Goal: Check status: Check status

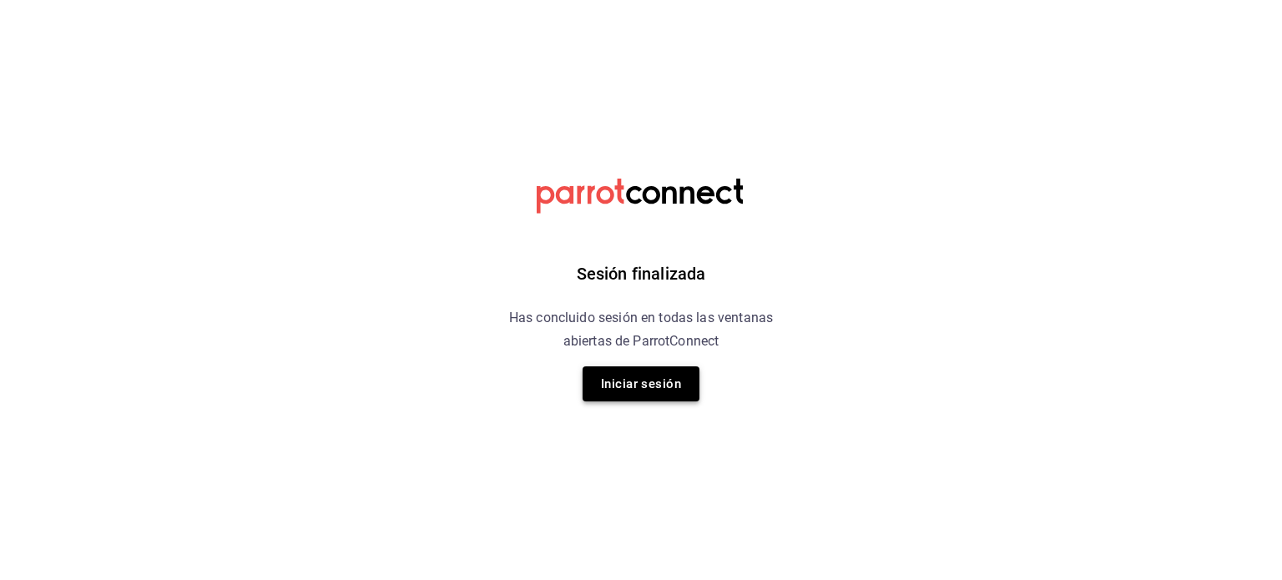
click at [637, 400] on button "Iniciar sesión" at bounding box center [641, 383] width 117 height 35
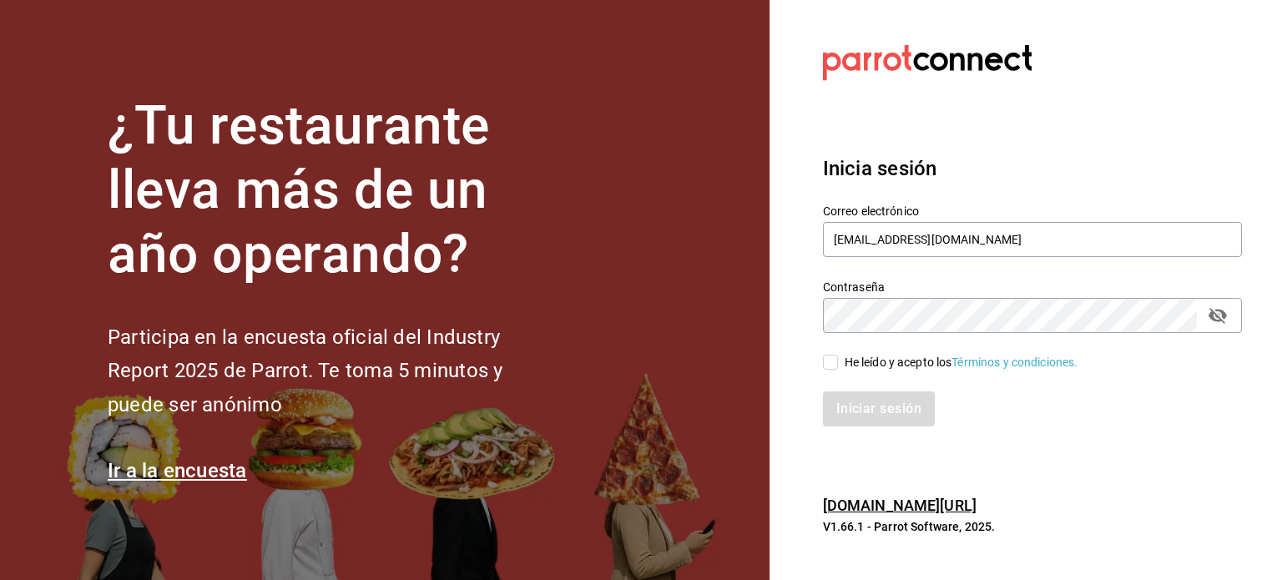
click at [827, 364] on input "He leído y acepto los Términos y condiciones." at bounding box center [830, 362] width 15 height 15
checkbox input "true"
click at [882, 406] on button "Iniciar sesión" at bounding box center [880, 408] width 114 height 35
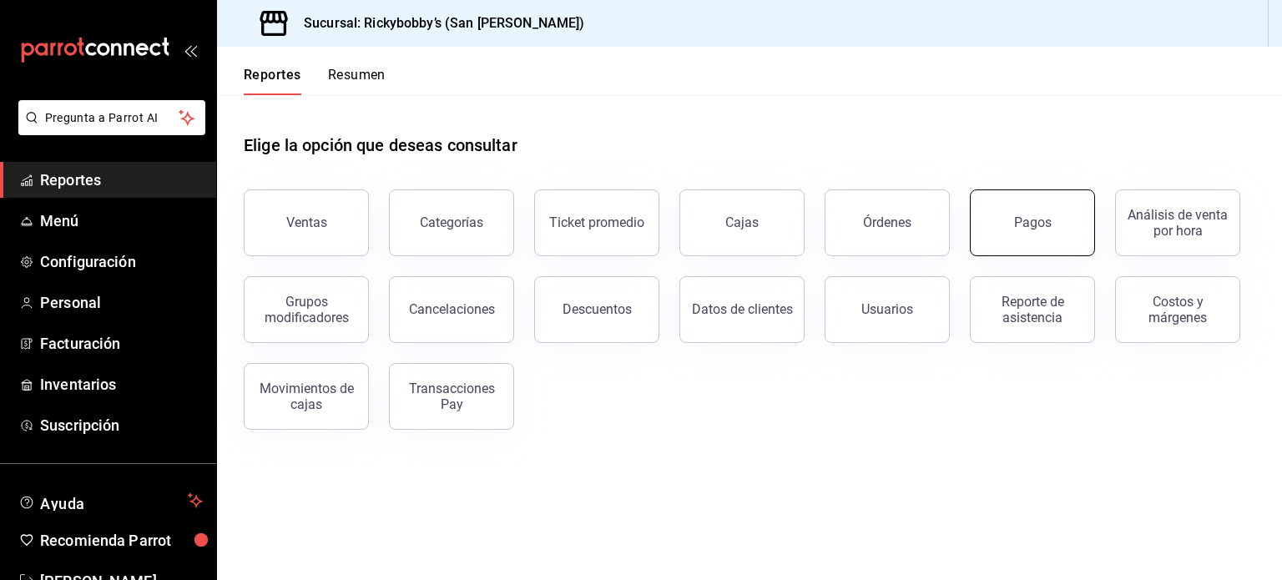
click at [1035, 227] on div "Pagos" at bounding box center [1033, 222] width 38 height 16
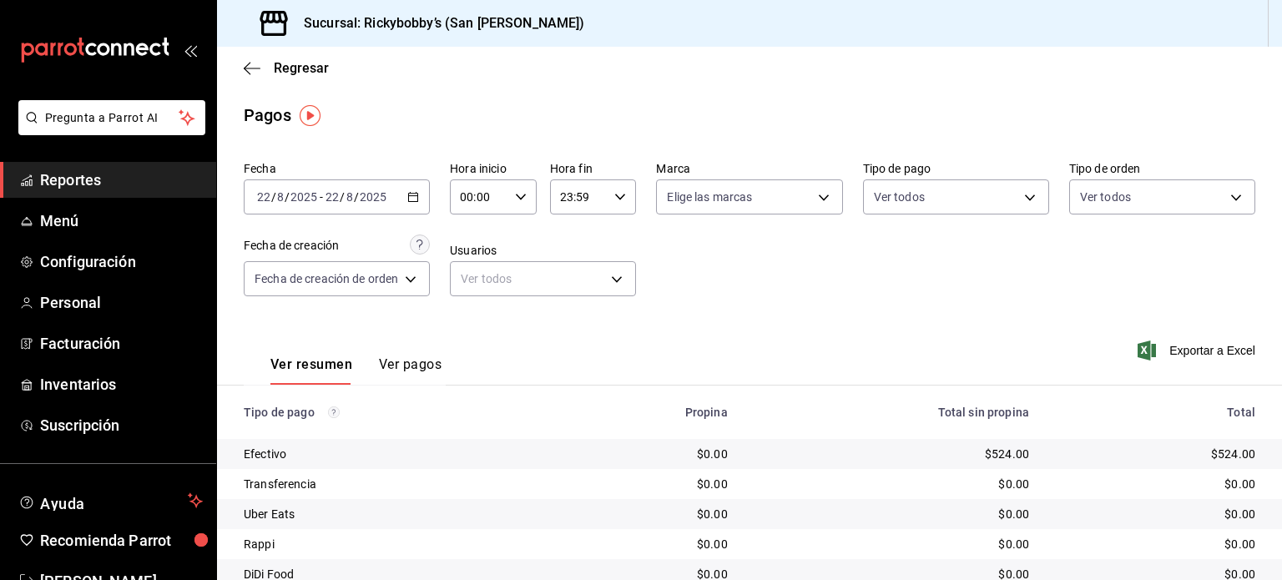
click at [407, 206] on div "[DATE] [DATE] - [DATE] [DATE]" at bounding box center [337, 196] width 186 height 35
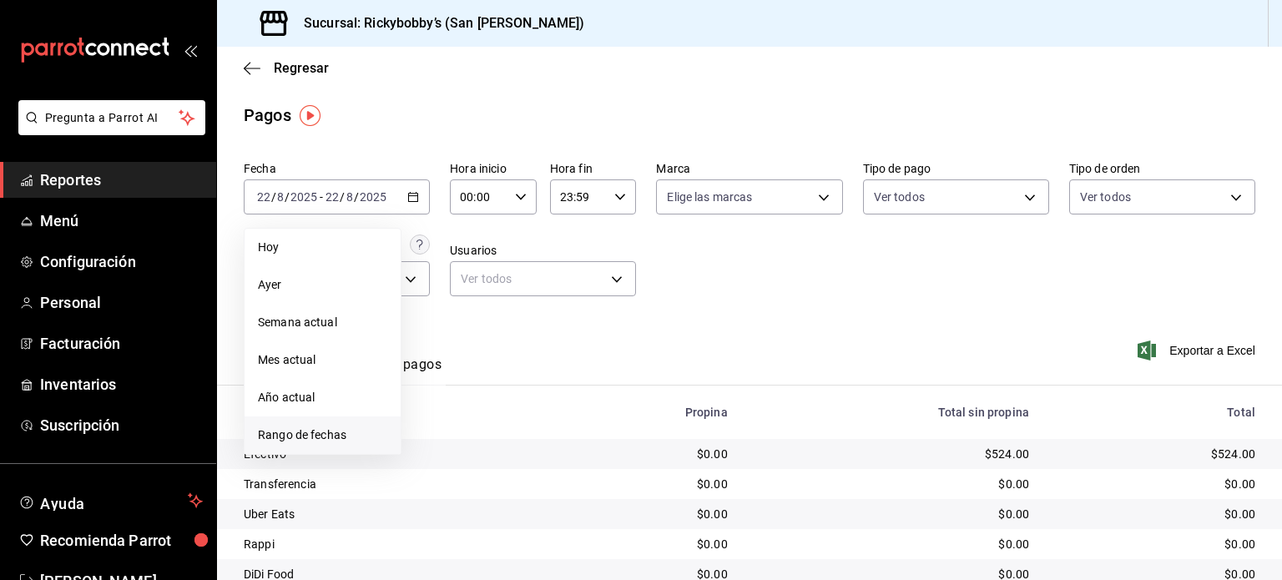
click at [315, 431] on span "Rango de fechas" at bounding box center [322, 435] width 129 height 18
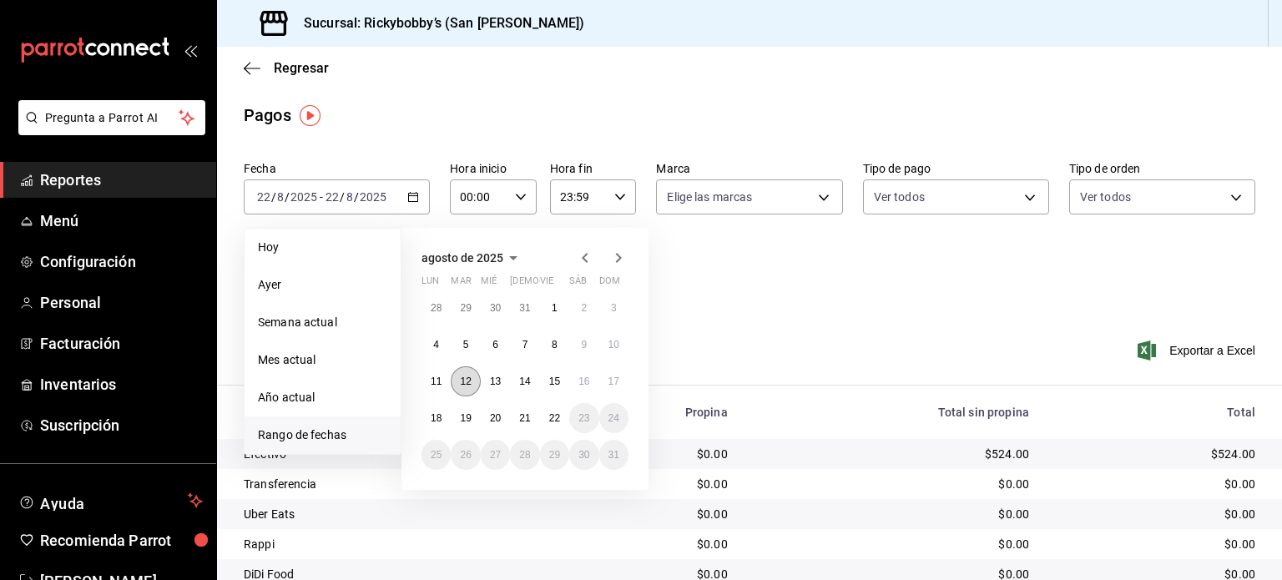
click at [457, 387] on button "12" at bounding box center [465, 381] width 29 height 30
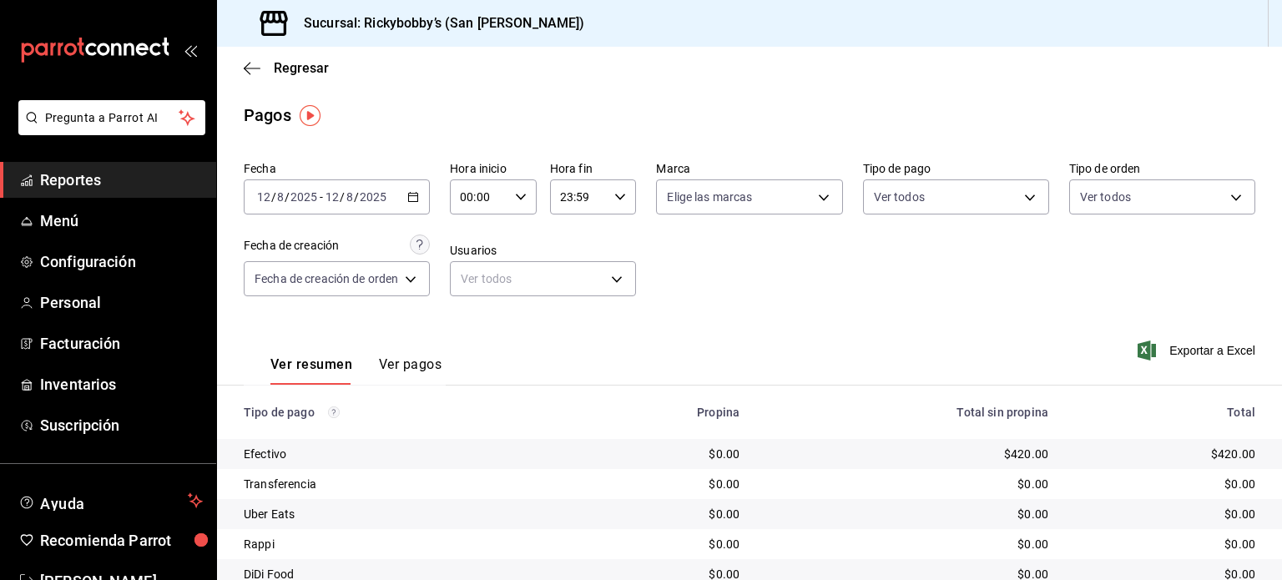
scroll to position [97, 0]
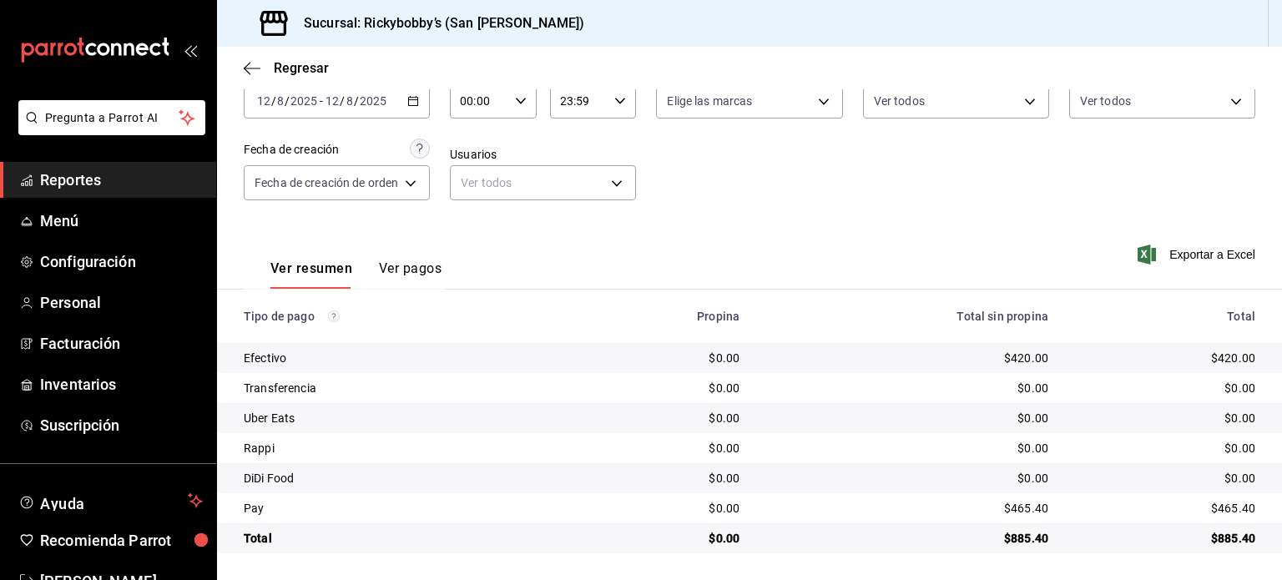
click at [411, 102] on icon "button" at bounding box center [413, 101] width 12 height 12
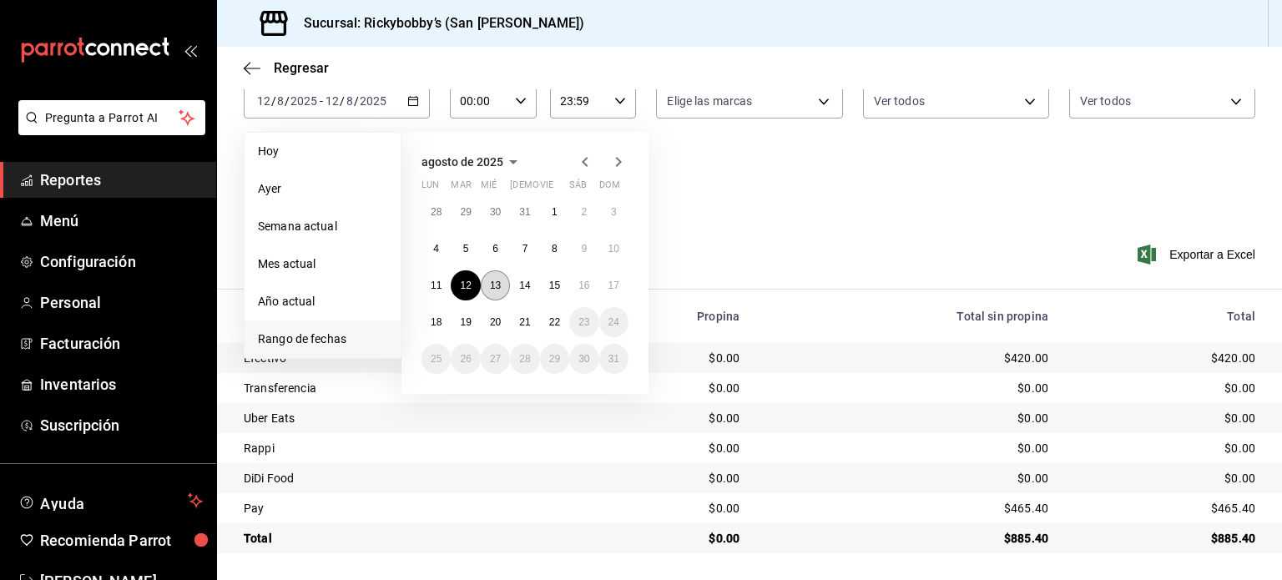
click at [495, 290] on button "13" at bounding box center [495, 285] width 29 height 30
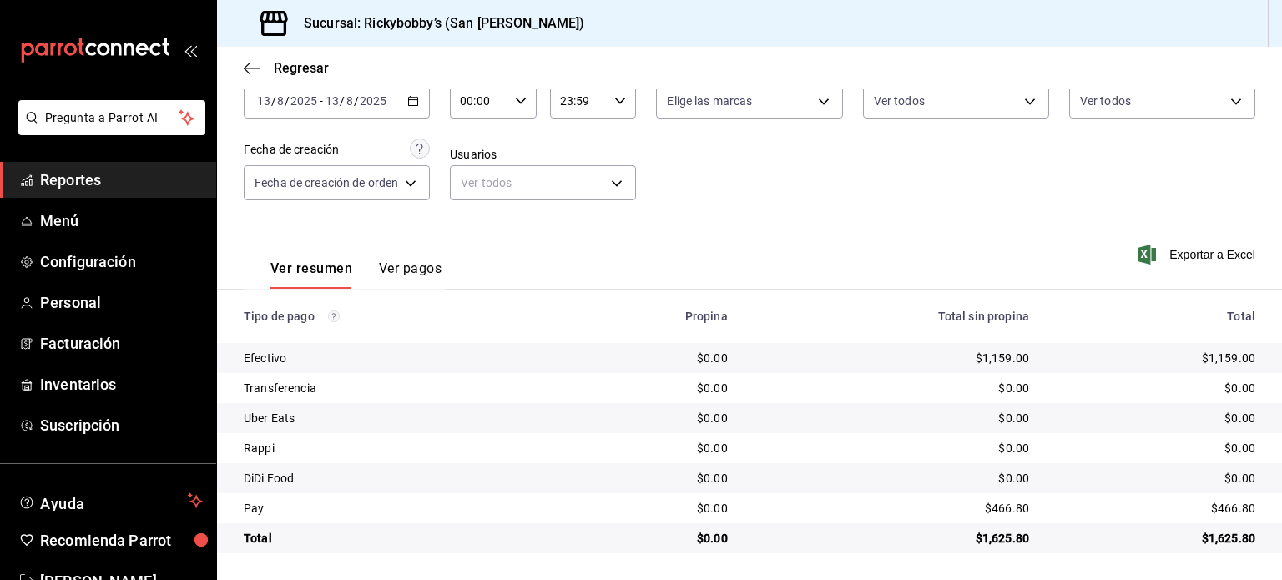
click at [413, 106] on icon "button" at bounding box center [413, 101] width 12 height 12
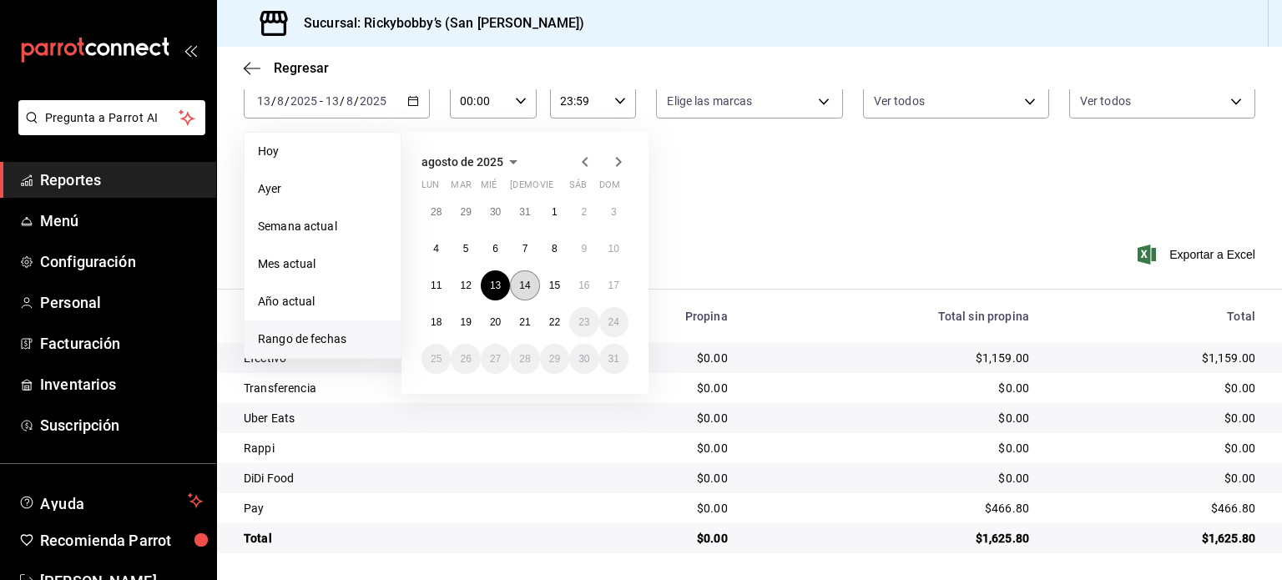
click at [537, 286] on button "14" at bounding box center [524, 285] width 29 height 30
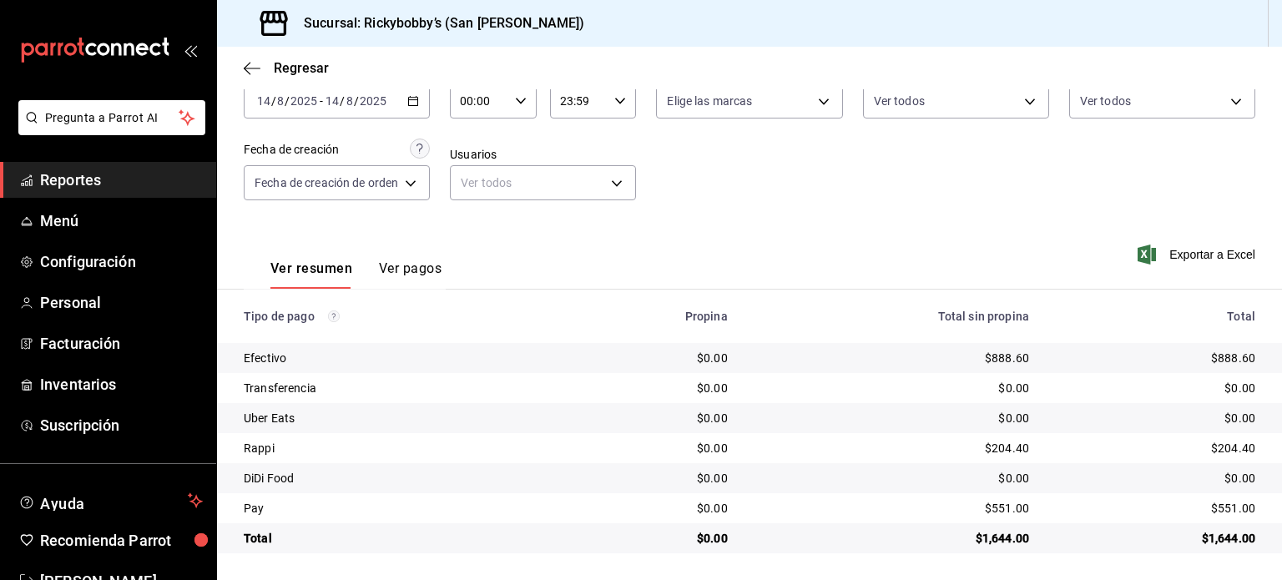
click at [411, 98] on icon "button" at bounding box center [413, 101] width 12 height 12
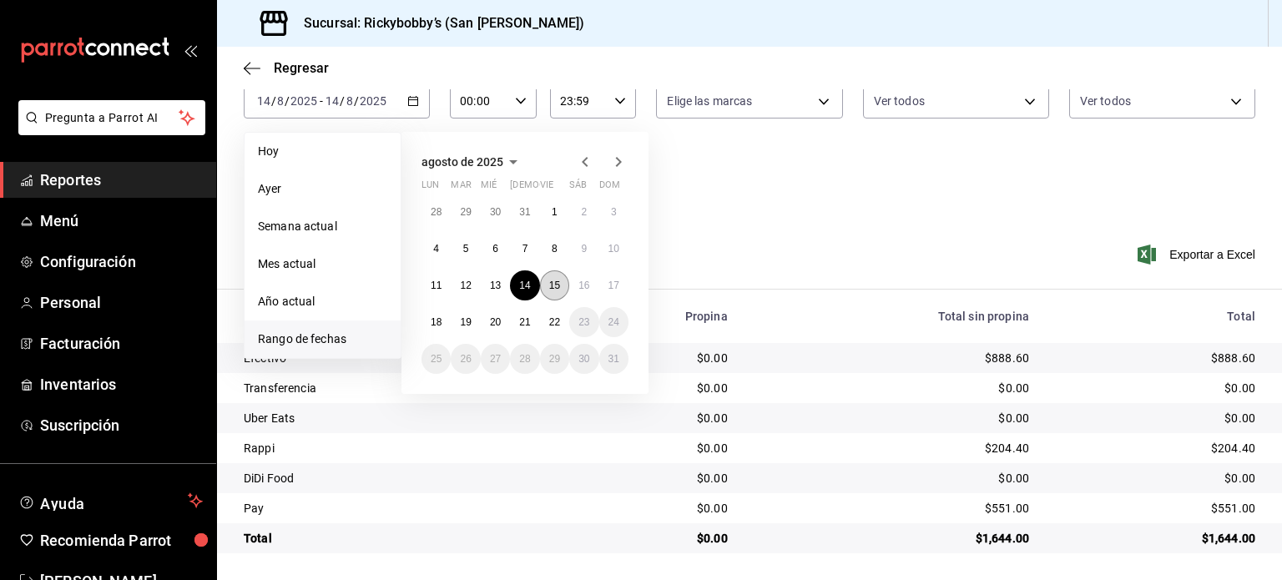
click at [547, 283] on button "15" at bounding box center [554, 285] width 29 height 30
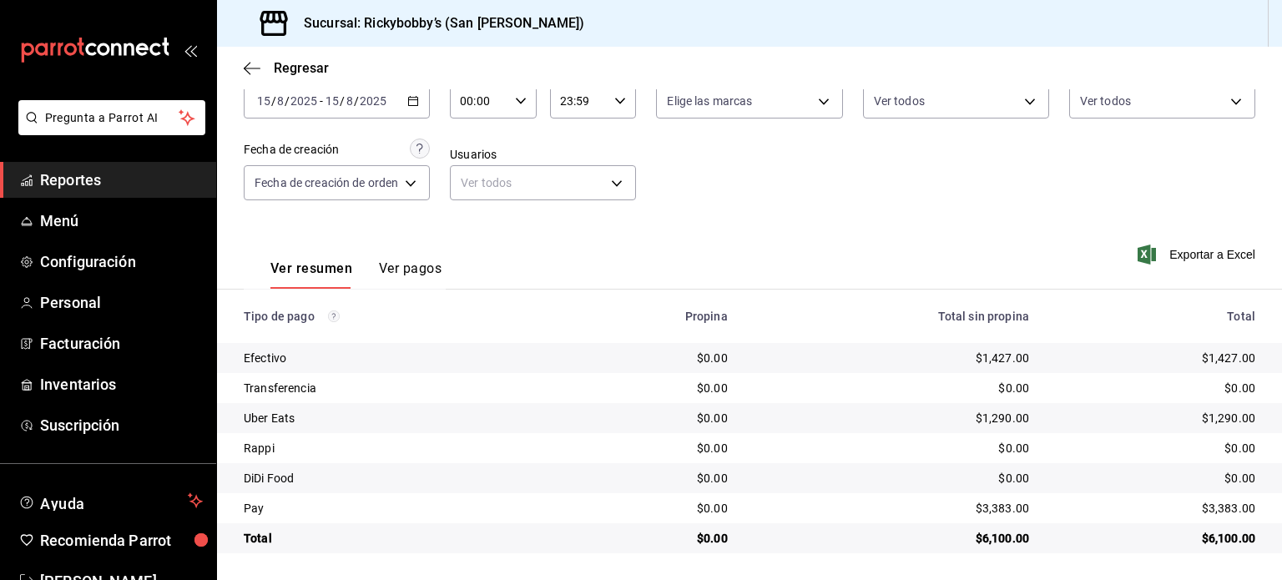
click at [413, 107] on div "2025-08-15 15 / 8 / 2025 - 2025-08-15 15 / 8 / 2025" at bounding box center [337, 100] width 186 height 35
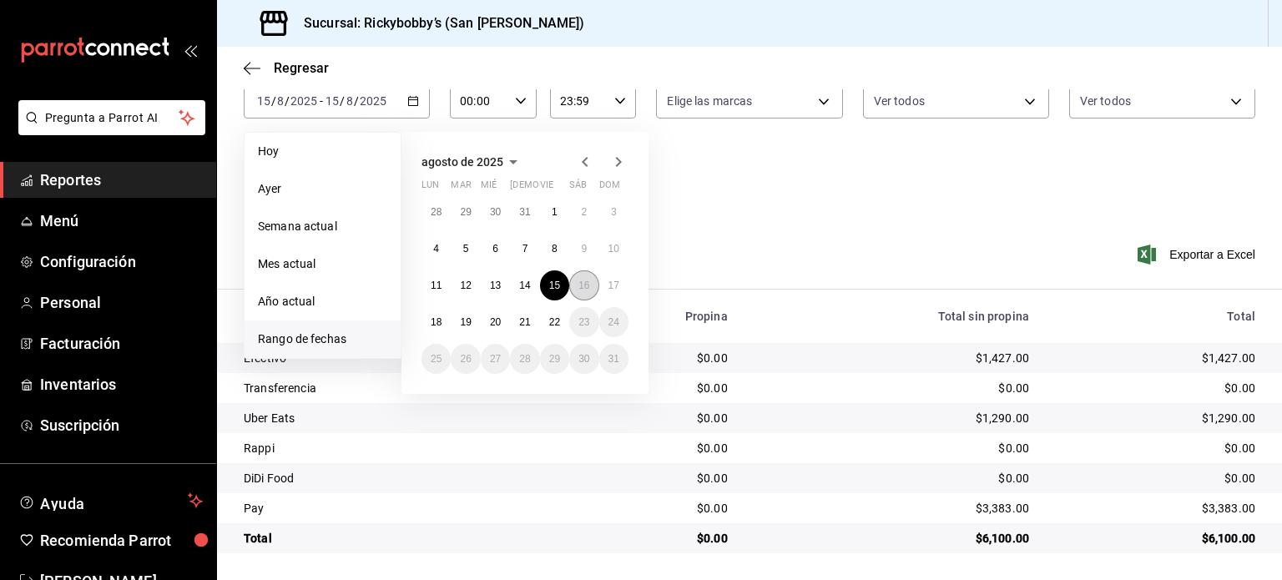
click at [588, 290] on button "16" at bounding box center [583, 285] width 29 height 30
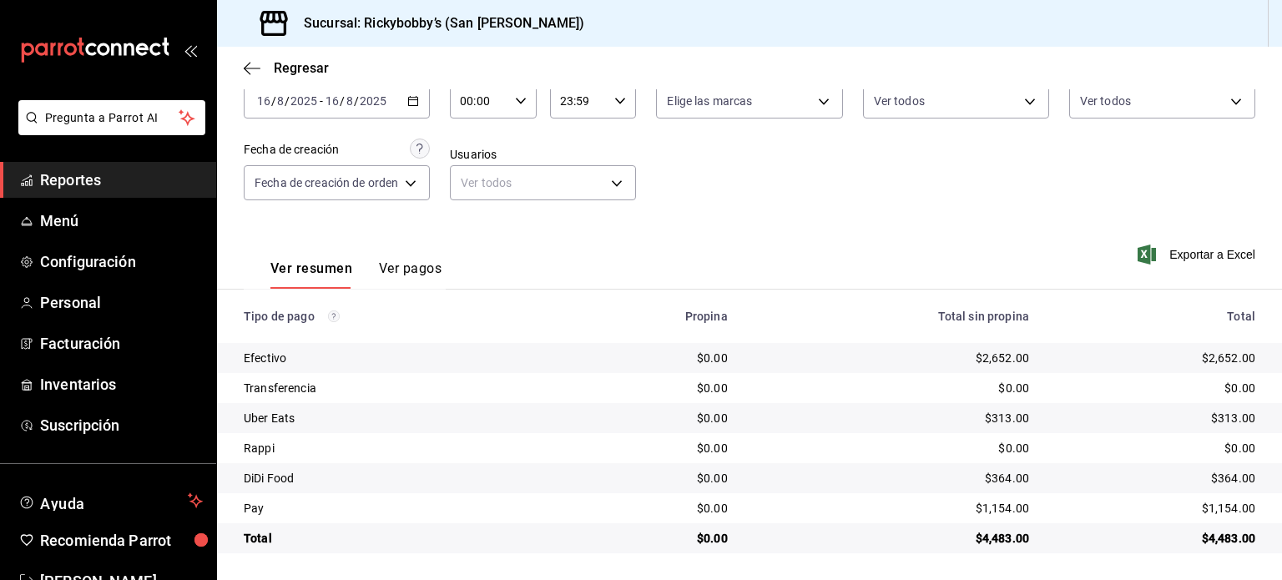
click at [408, 100] on icon "button" at bounding box center [413, 101] width 12 height 12
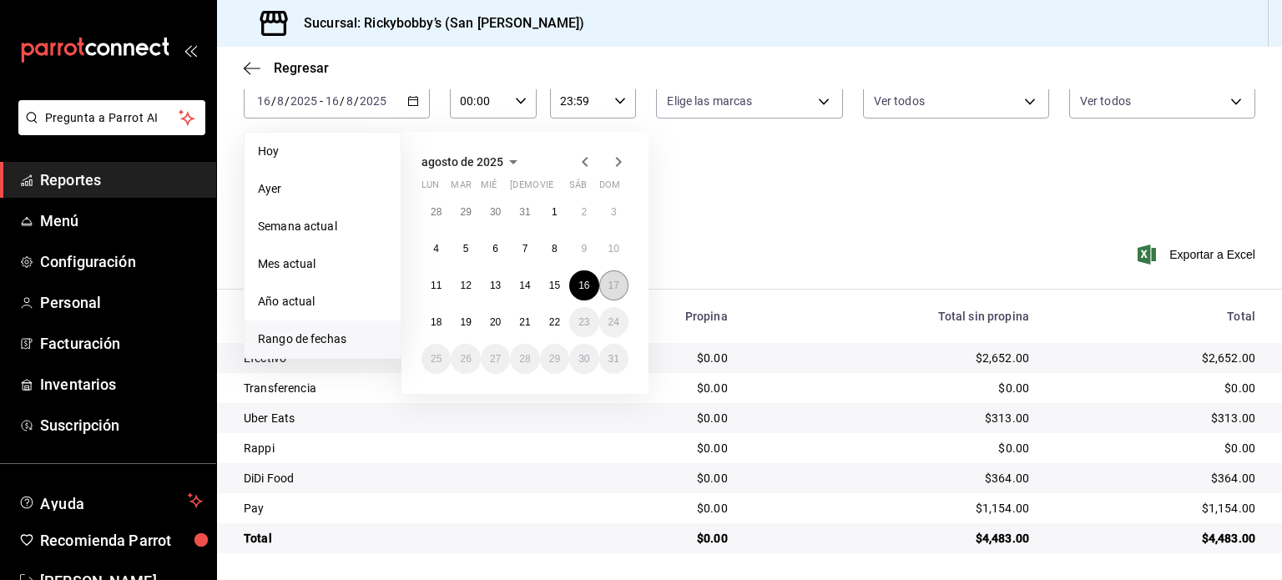
click at [619, 284] on button "17" at bounding box center [613, 285] width 29 height 30
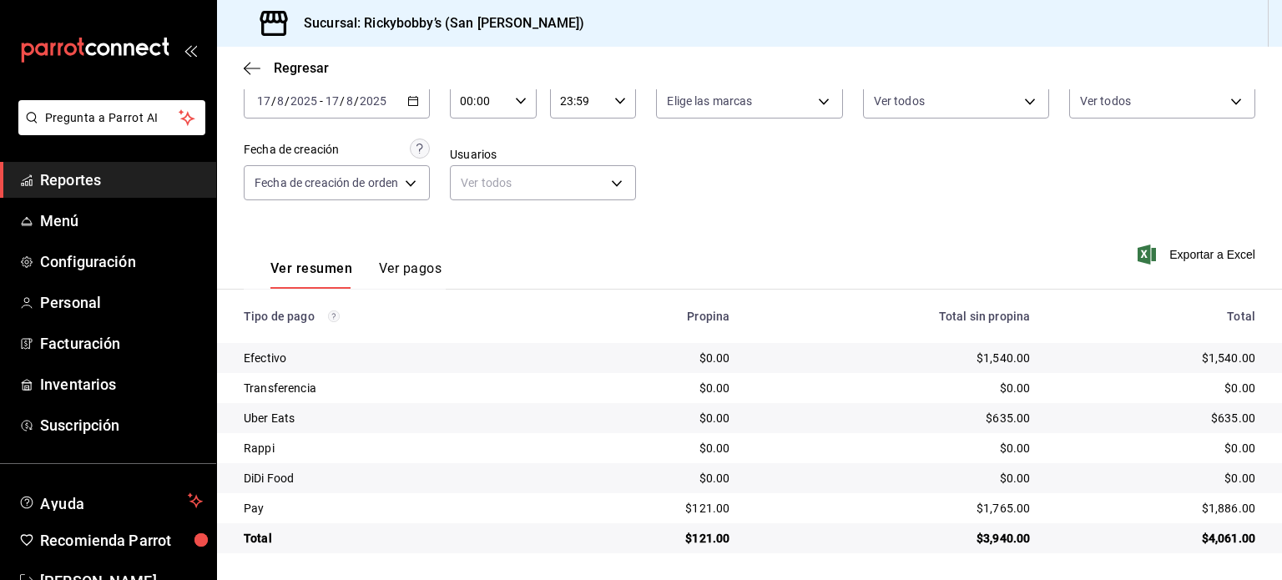
click at [417, 99] on \(Stroke\) "button" at bounding box center [413, 99] width 9 height 1
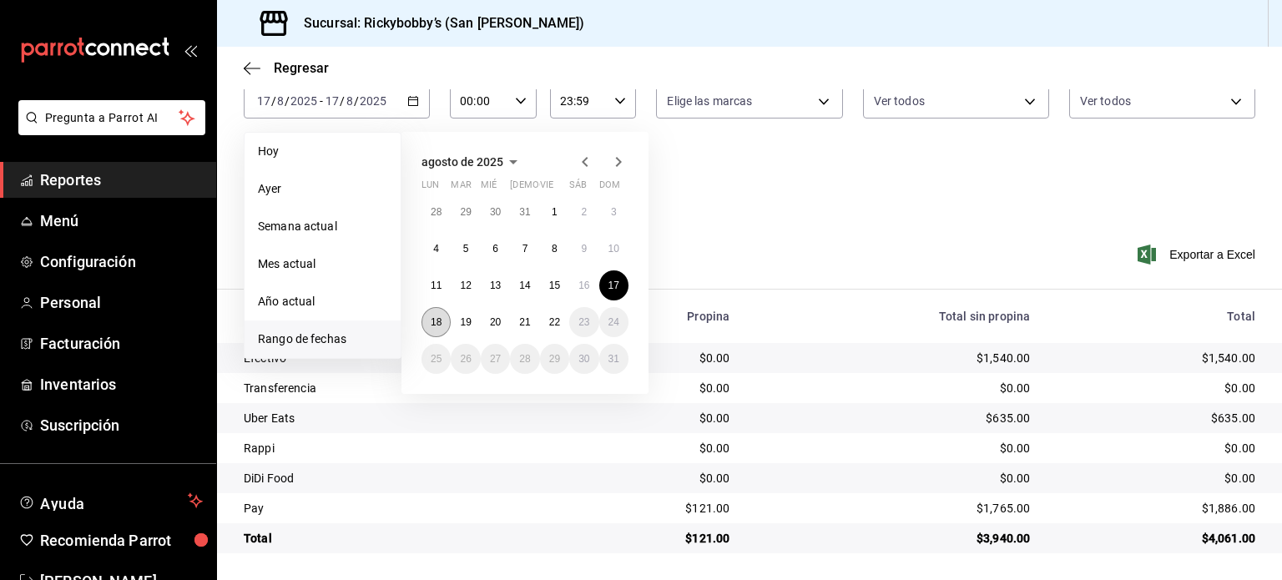
click at [434, 320] on abbr "18" at bounding box center [436, 322] width 11 height 12
